Goal: Task Accomplishment & Management: Manage account settings

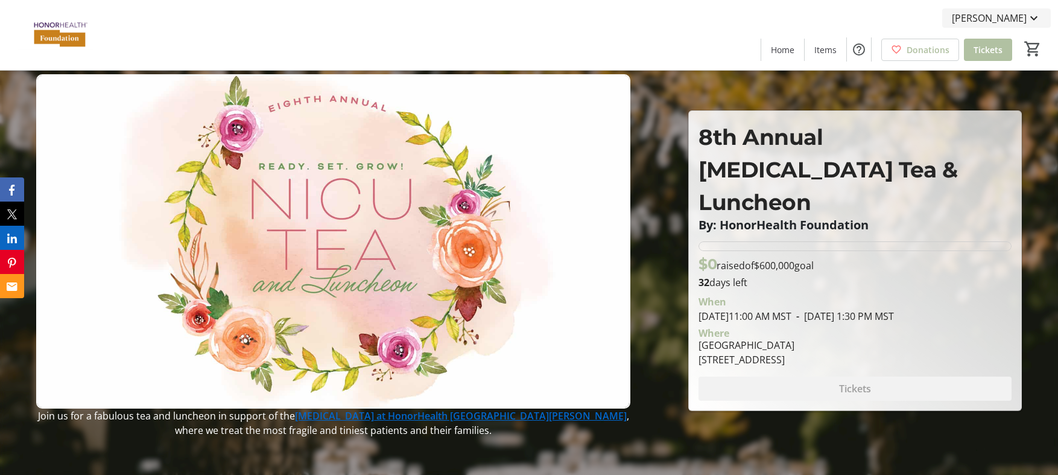
click at [1040, 16] on mat-icon at bounding box center [1034, 18] width 14 height 14
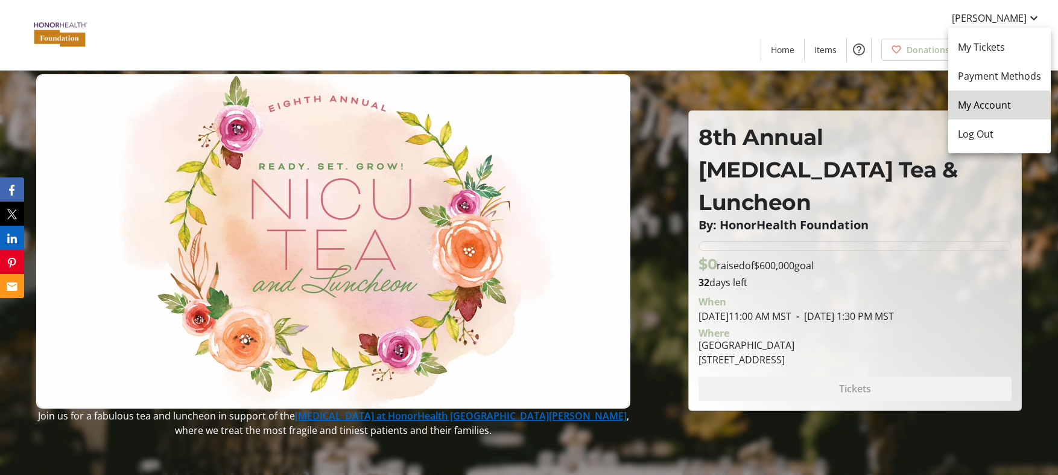
click at [974, 110] on span "My Account" at bounding box center [999, 105] width 83 height 14
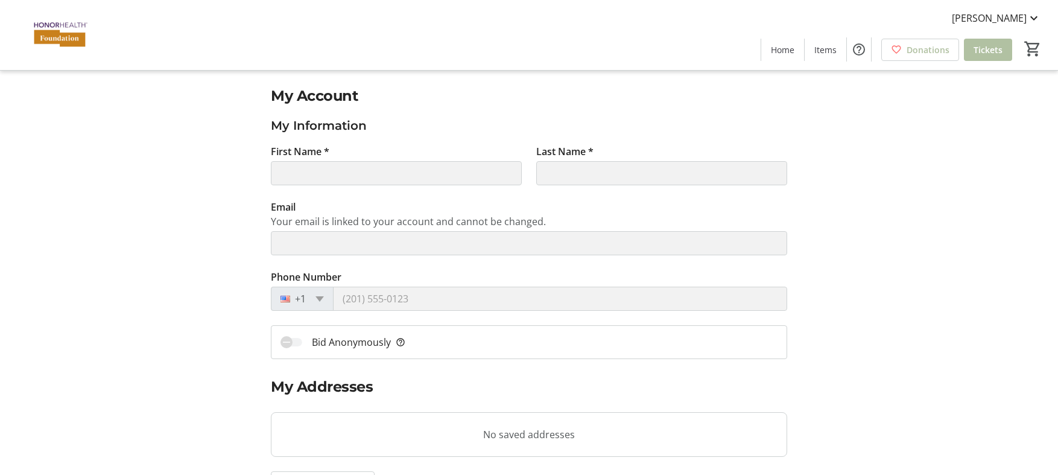
type input "[PERSON_NAME]"
type input "[EMAIL_ADDRESS][DOMAIN_NAME]"
type input "[PHONE_NUMBER]"
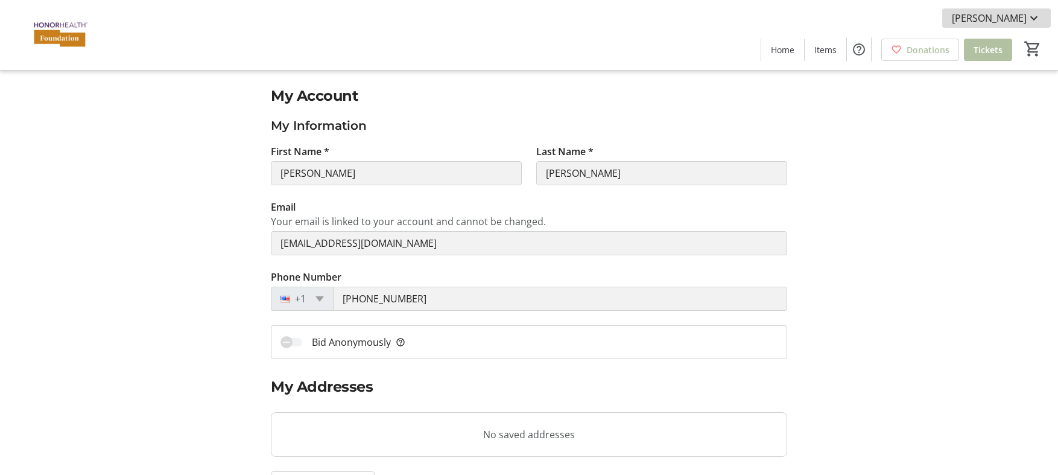
click at [1039, 18] on mat-icon at bounding box center [1034, 18] width 14 height 14
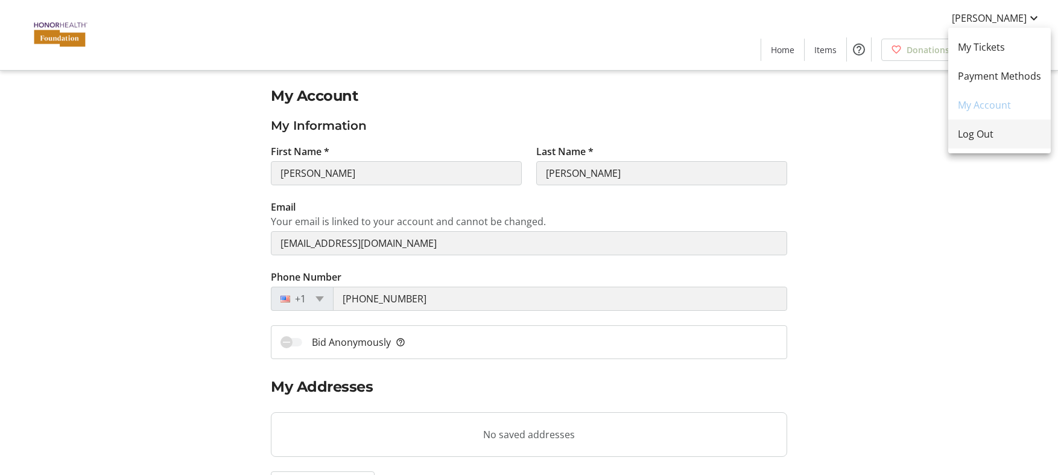
click at [967, 138] on span "Log Out" at bounding box center [999, 134] width 83 height 14
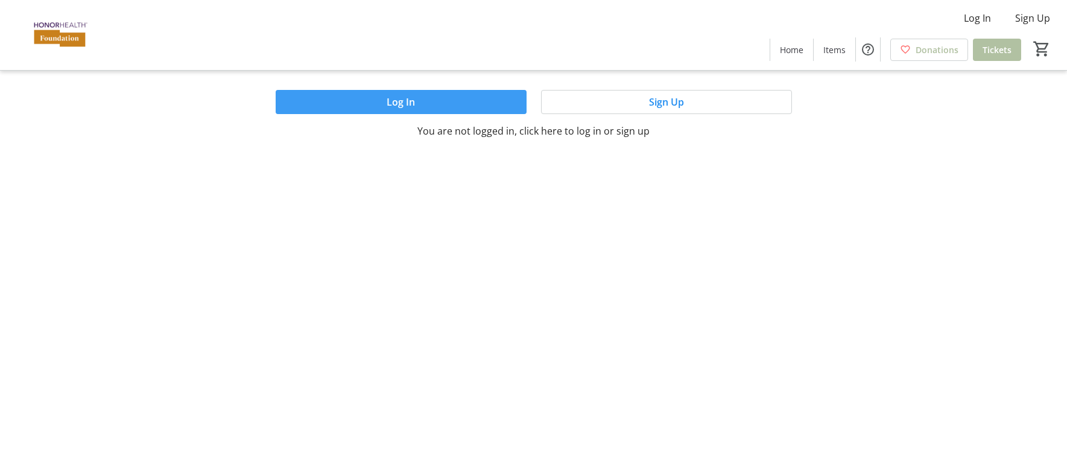
click at [407, 102] on span "Log In" at bounding box center [401, 102] width 28 height 14
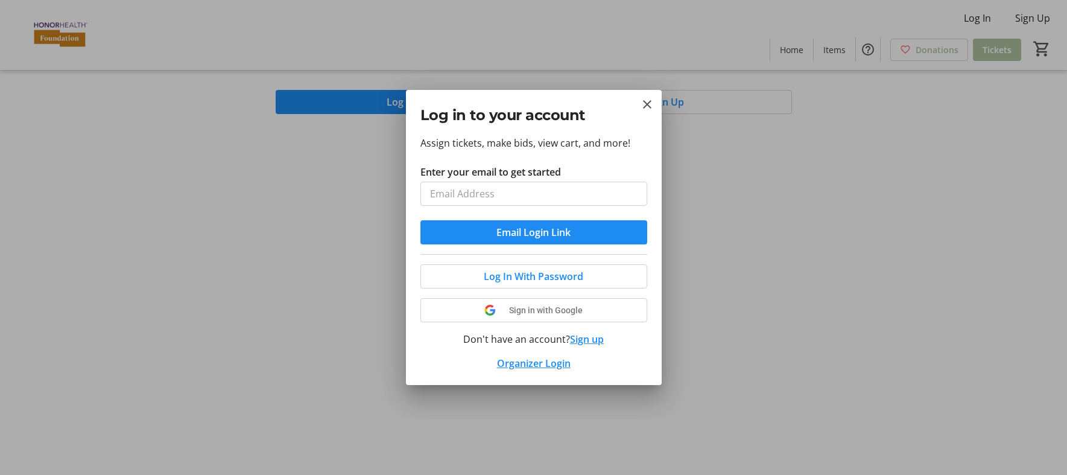
click at [478, 193] on input "Enter your email to get started" at bounding box center [534, 194] width 227 height 24
type input "[PERSON_NAME][EMAIL_ADDRESS][DOMAIN_NAME]"
click at [506, 275] on span "Log In With Password" at bounding box center [534, 276] width 100 height 14
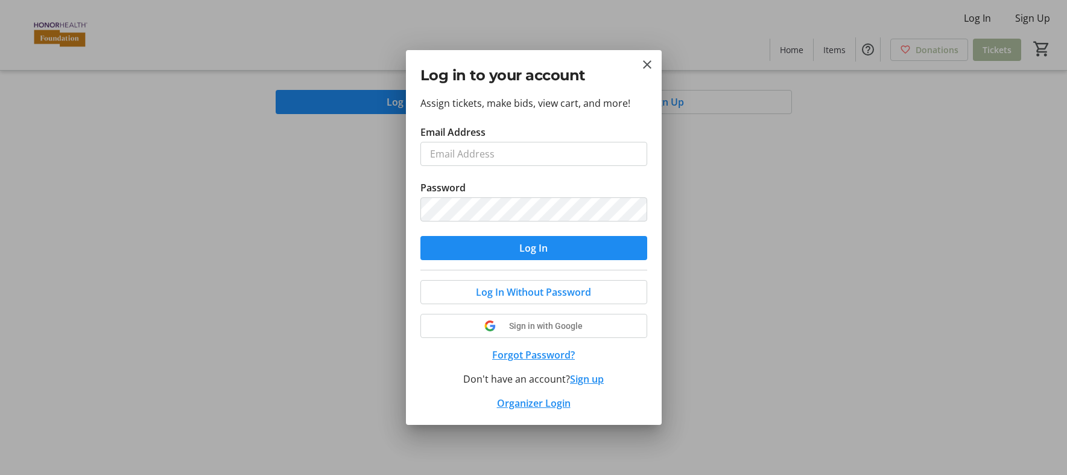
click at [527, 357] on button "Forgot Password?" at bounding box center [534, 355] width 227 height 14
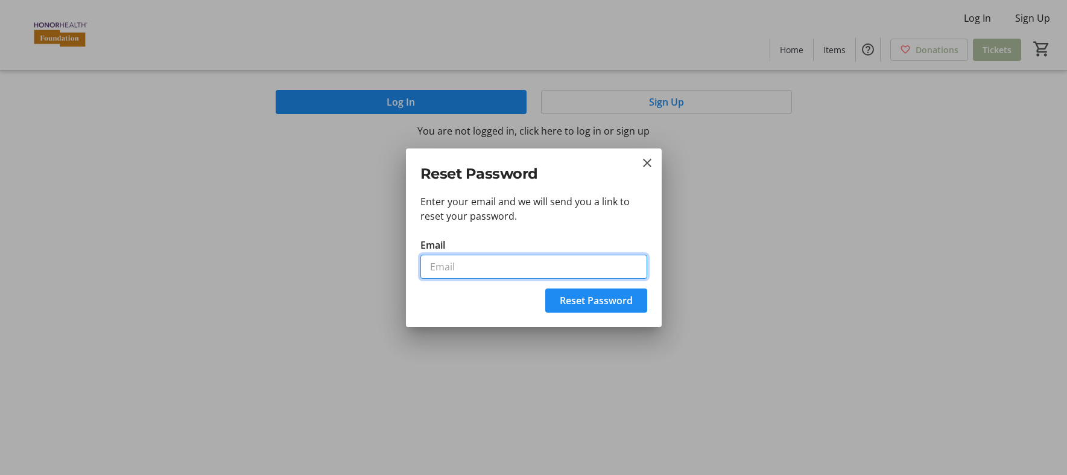
click at [483, 273] on input "Email" at bounding box center [534, 267] width 227 height 24
drag, startPoint x: 629, startPoint y: 257, endPoint x: 314, endPoint y: 276, distance: 315.5
click at [314, 276] on div "Reset Password Enter your email and we will send you a link to reset your passw…" at bounding box center [533, 237] width 1067 height 475
click at [471, 264] on input "[PERSON_NAME][EMAIL_ADDRESS][DOMAIN_NAME]" at bounding box center [534, 267] width 227 height 24
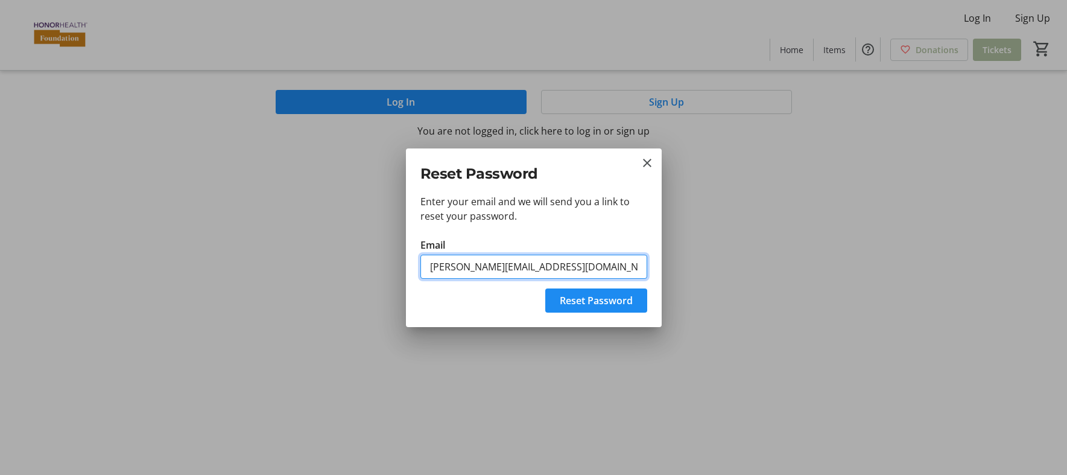
click at [471, 264] on input "[PERSON_NAME][EMAIL_ADDRESS][DOMAIN_NAME]" at bounding box center [534, 267] width 227 height 24
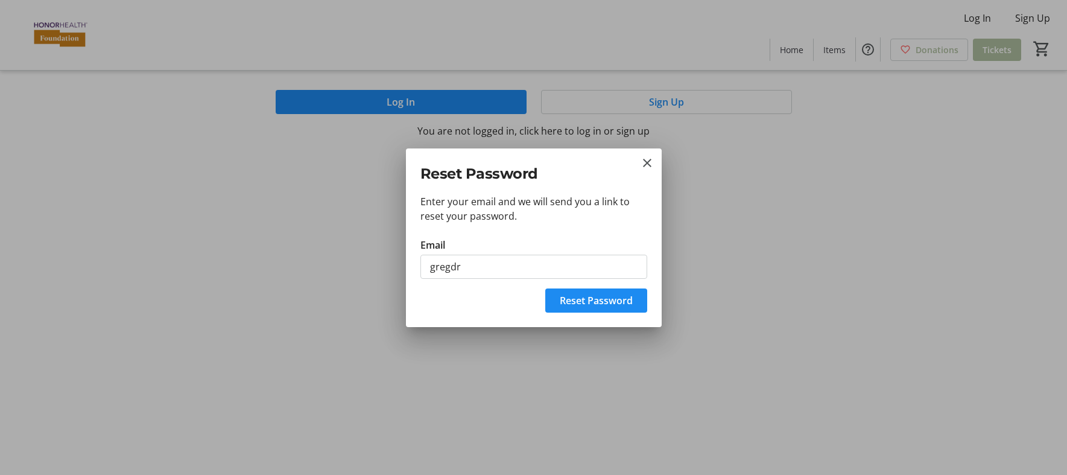
click at [482, 223] on div "Enter your email and we will send you a link to reset your password. Email greg…" at bounding box center [534, 237] width 256 height 87
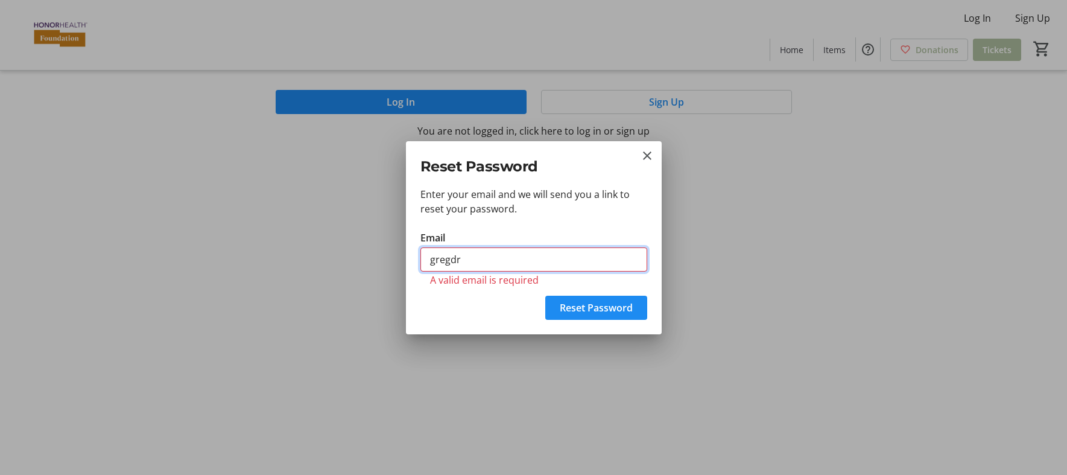
click at [474, 261] on input "gregdr" at bounding box center [534, 259] width 227 height 24
click at [478, 215] on p "Enter your email and we will send you a link to reset your password." at bounding box center [534, 201] width 227 height 29
click at [469, 262] on input "gregdr" at bounding box center [534, 259] width 227 height 24
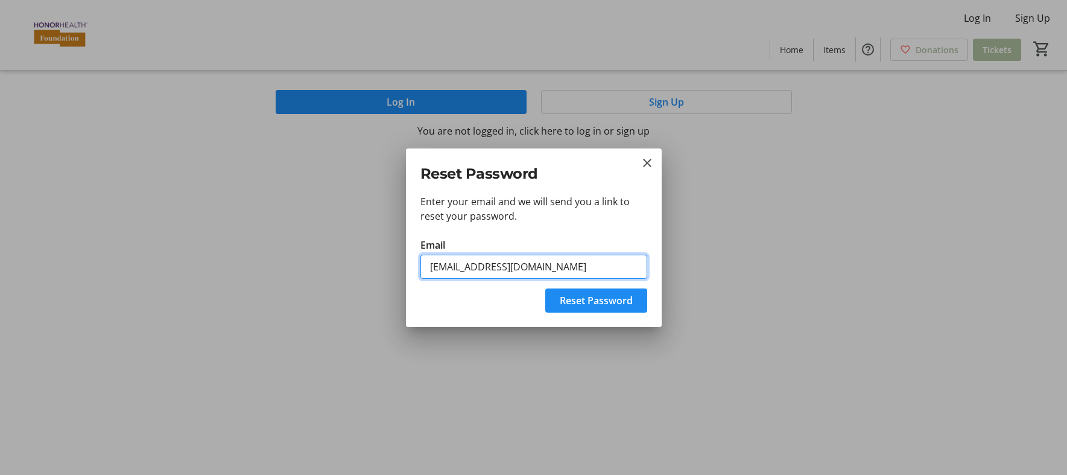
type input "[PERSON_NAME][EMAIL_ADDRESS][DOMAIN_NAME]"
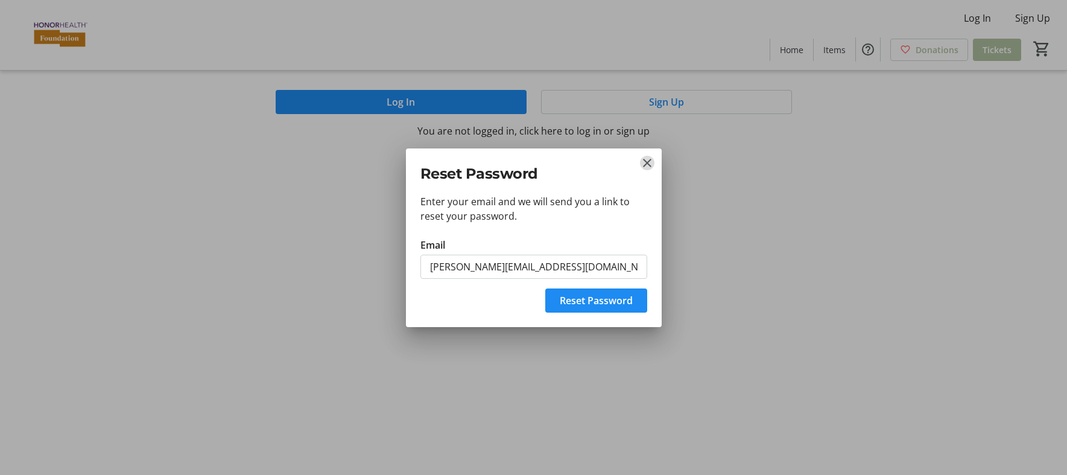
click at [647, 163] on mat-icon "Close" at bounding box center [647, 163] width 14 height 14
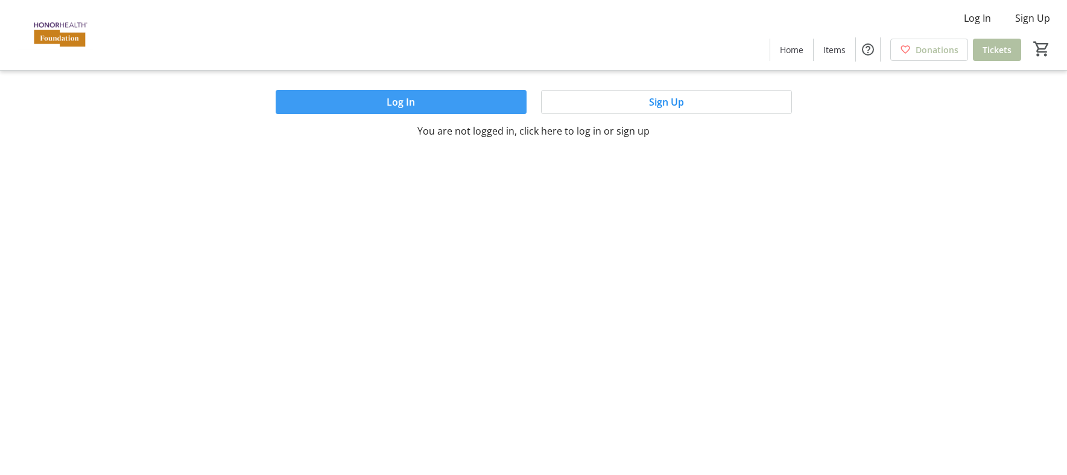
click at [395, 100] on span "Log In" at bounding box center [401, 102] width 28 height 14
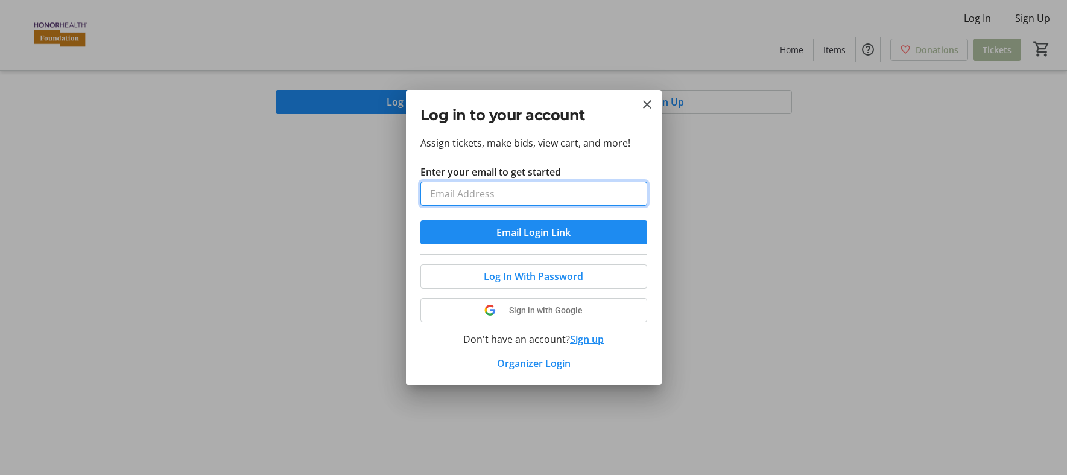
click at [457, 195] on input "Enter your email to get started" at bounding box center [534, 194] width 227 height 24
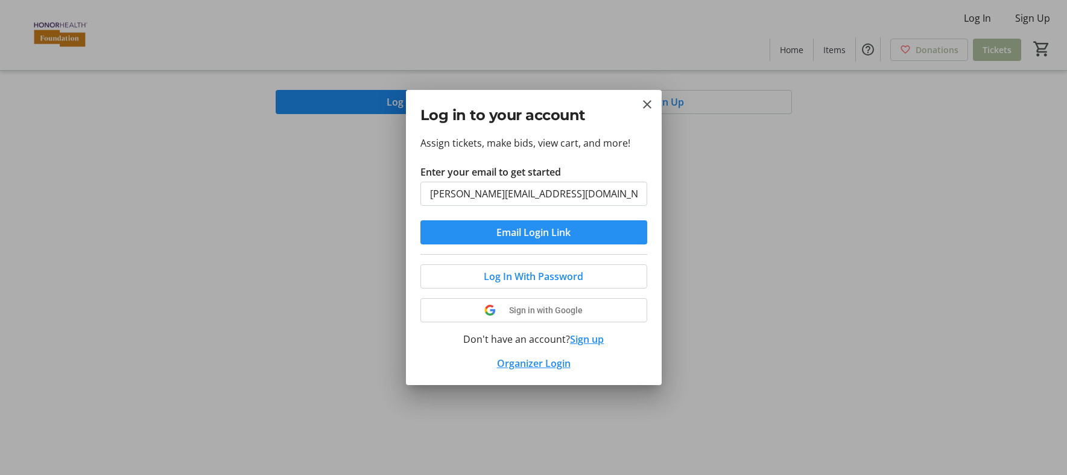
click at [491, 236] on span "submit" at bounding box center [534, 232] width 227 height 29
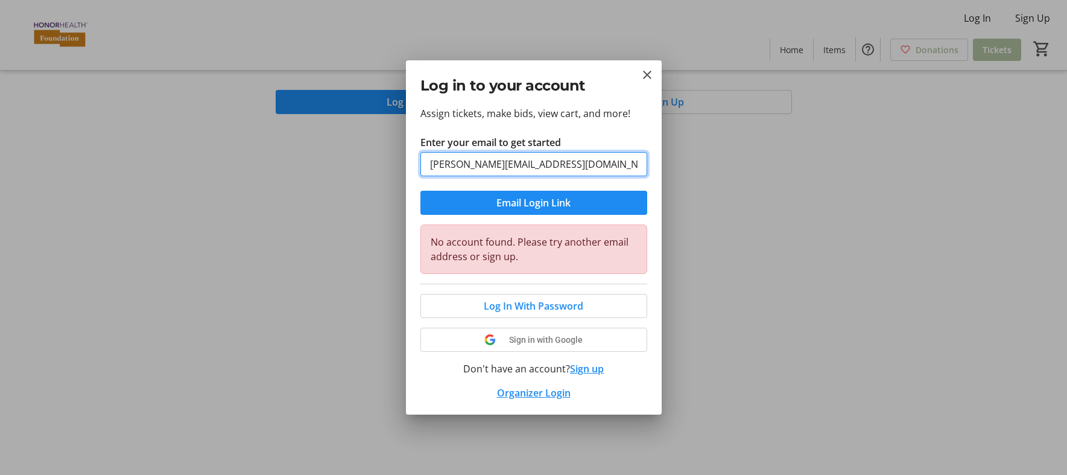
click at [489, 167] on input "[PERSON_NAME][EMAIL_ADDRESS][DOMAIN_NAME]" at bounding box center [534, 164] width 227 height 24
click at [529, 168] on input "[PERSON_NAME][EMAIL_ADDRESS][DOMAIN_NAME]" at bounding box center [534, 164] width 227 height 24
type input "[PERSON_NAME][EMAIL_ADDRESS][DOMAIN_NAME]"
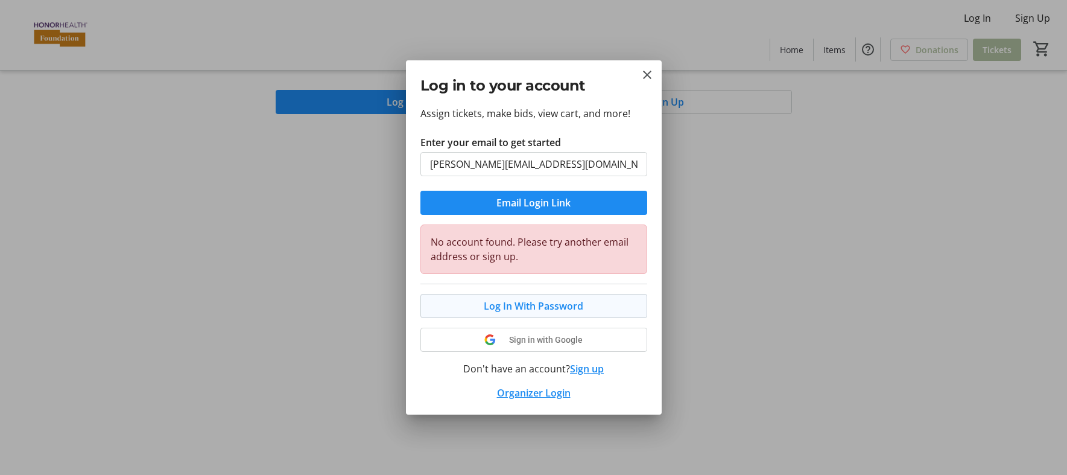
click at [526, 304] on span "Log In With Password" at bounding box center [534, 306] width 100 height 14
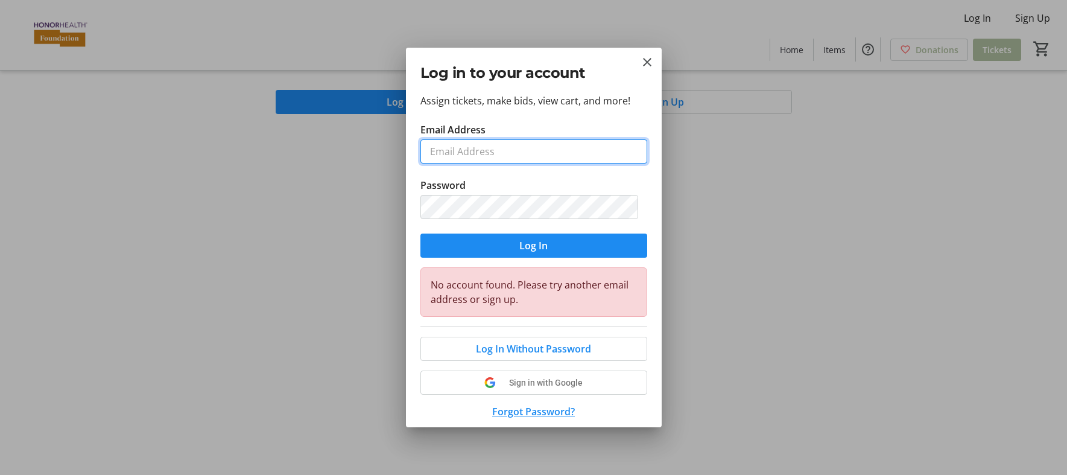
click at [478, 159] on input "Email Address" at bounding box center [534, 151] width 227 height 24
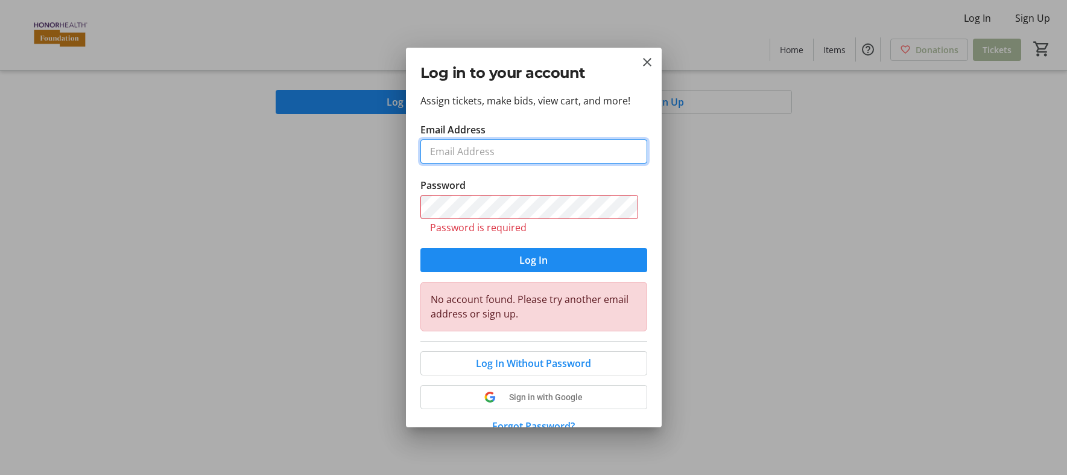
type input "[EMAIL_ADDRESS][DOMAIN_NAME]"
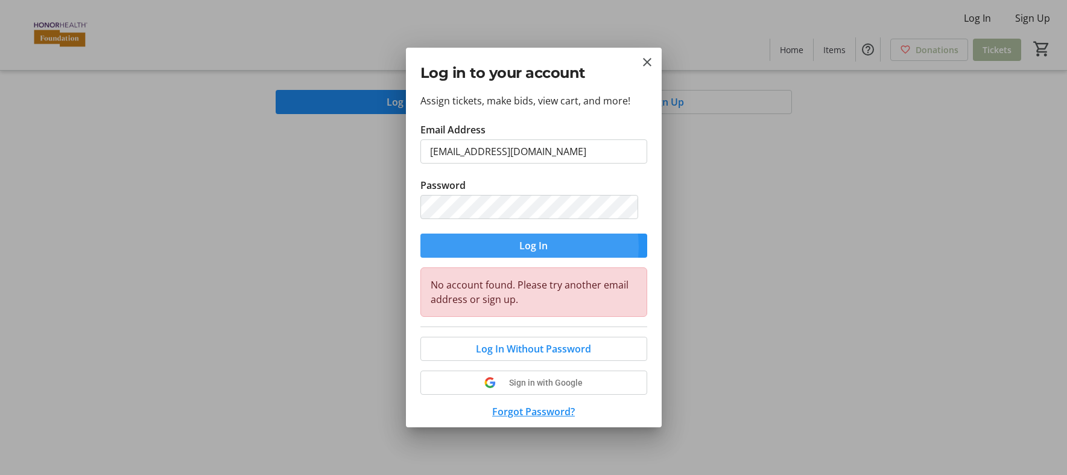
click at [528, 247] on span "Log In" at bounding box center [533, 245] width 28 height 14
